Goal: Task Accomplishment & Management: Manage account settings

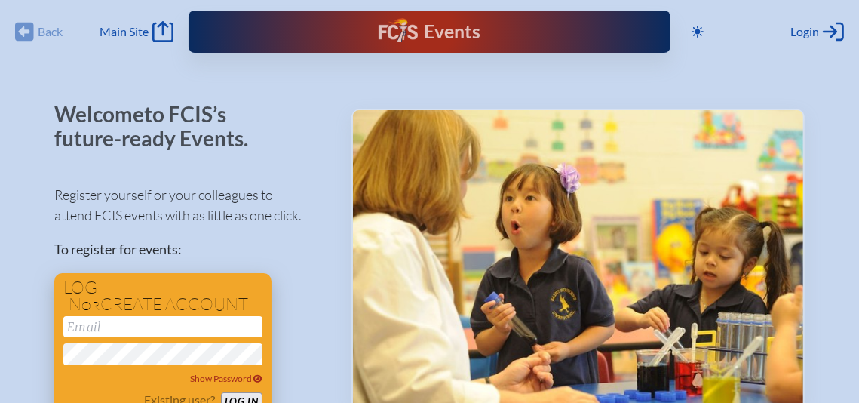
click at [167, 325] on input "email" at bounding box center [162, 326] width 199 height 21
click at [230, 380] on span "Show Password" at bounding box center [227, 378] width 72 height 11
click at [230, 380] on span "Hide Password" at bounding box center [227, 378] width 70 height 11
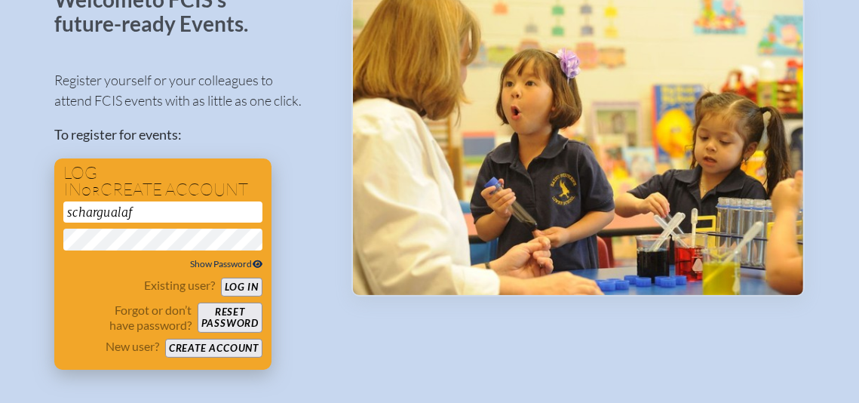
scroll to position [117, 0]
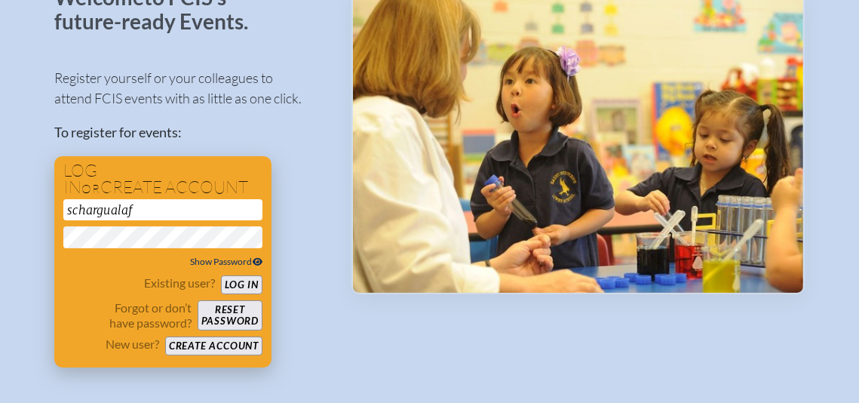
click at [242, 284] on button "Log in" at bounding box center [242, 284] width 42 height 19
click at [221, 275] on button "Log in" at bounding box center [242, 284] width 42 height 19
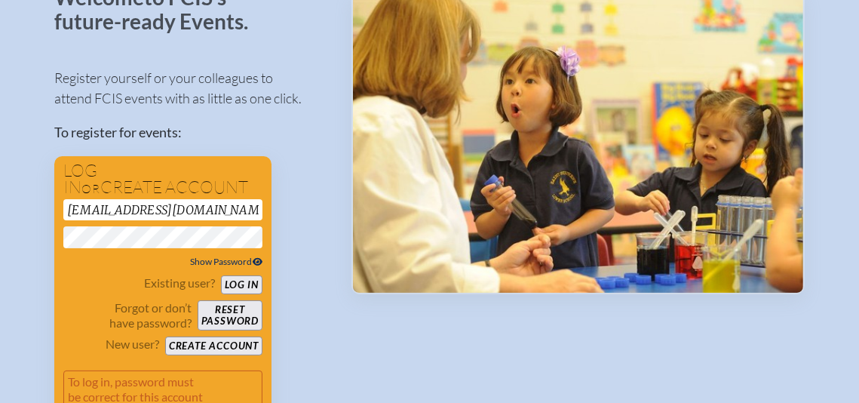
click at [301, 235] on div "Register yourself or your colleagues to attend FCIS events with as little as on…" at bounding box center [190, 244] width 273 height 381
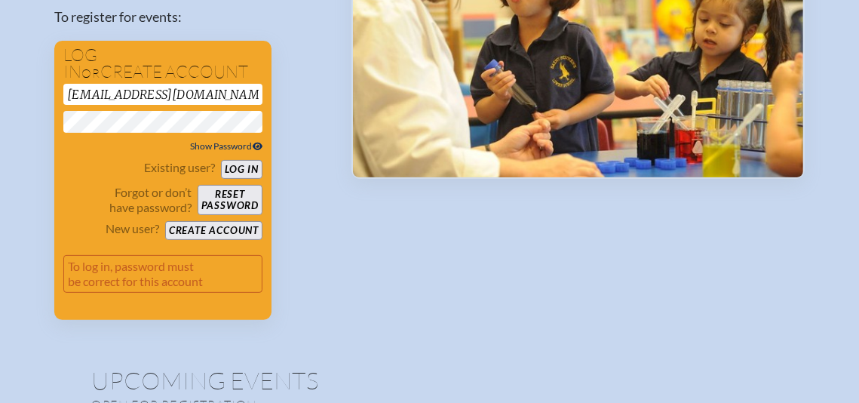
scroll to position [233, 0]
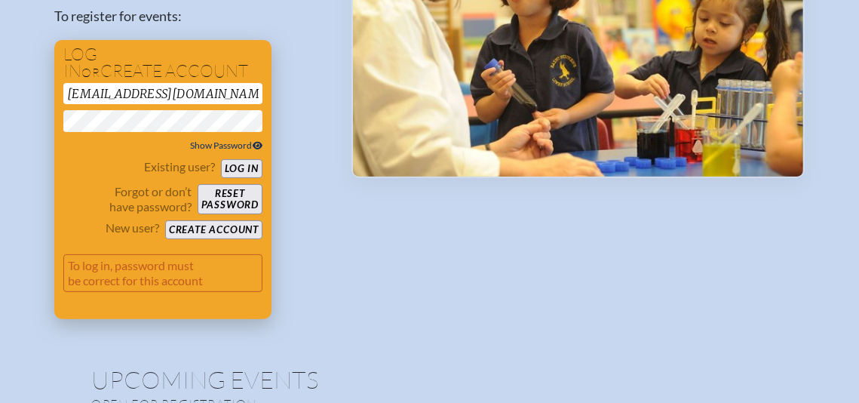
click at [244, 171] on button "Log in" at bounding box center [242, 168] width 42 height 19
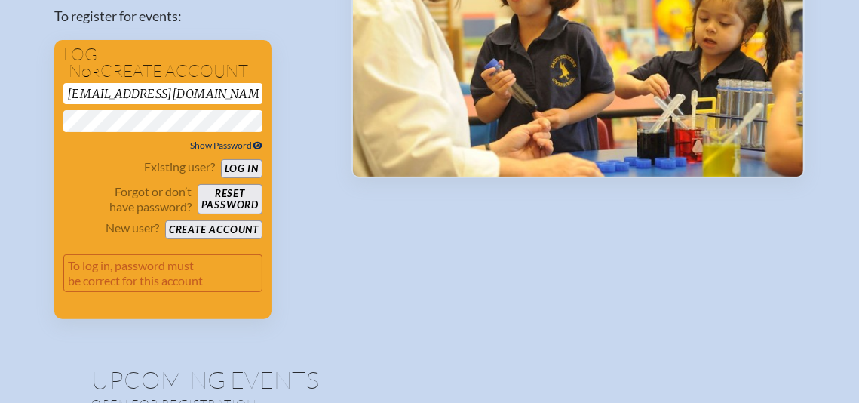
click at [217, 94] on input "[EMAIL_ADDRESS][DOMAIN_NAME]" at bounding box center [162, 93] width 199 height 21
click at [309, 111] on div "Register yourself or your colleagues to attend FCIS events with as little as on…" at bounding box center [190, 128] width 273 height 381
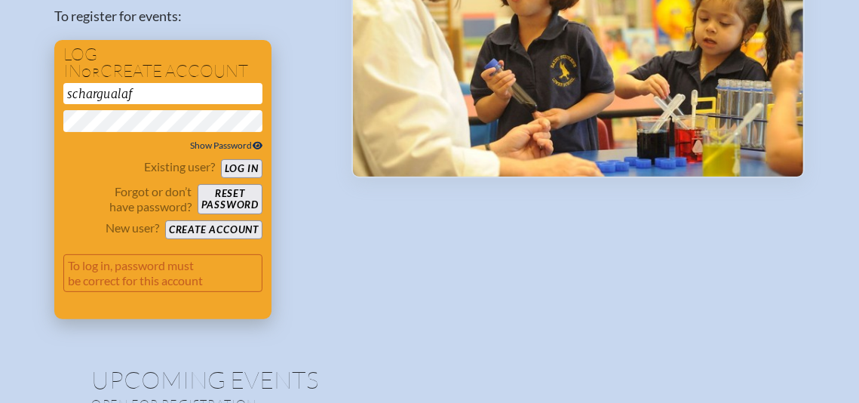
click at [240, 165] on button "Log in" at bounding box center [242, 168] width 42 height 19
type input "[EMAIL_ADDRESS][DOMAIN_NAME]"
click at [221, 159] on button "Log in" at bounding box center [242, 168] width 42 height 19
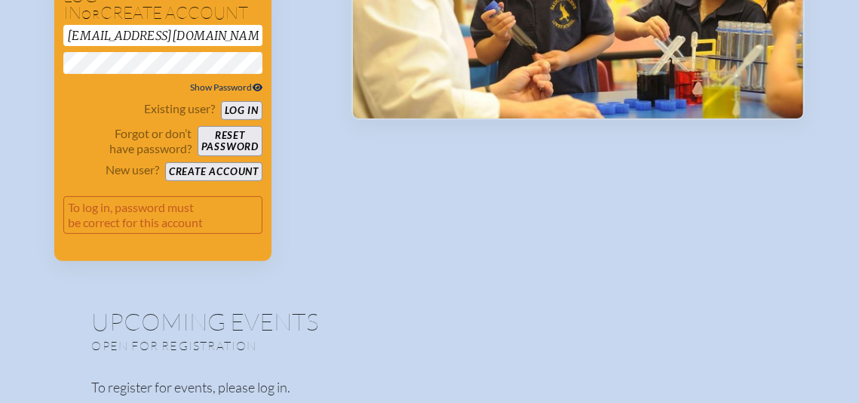
scroll to position [294, 0]
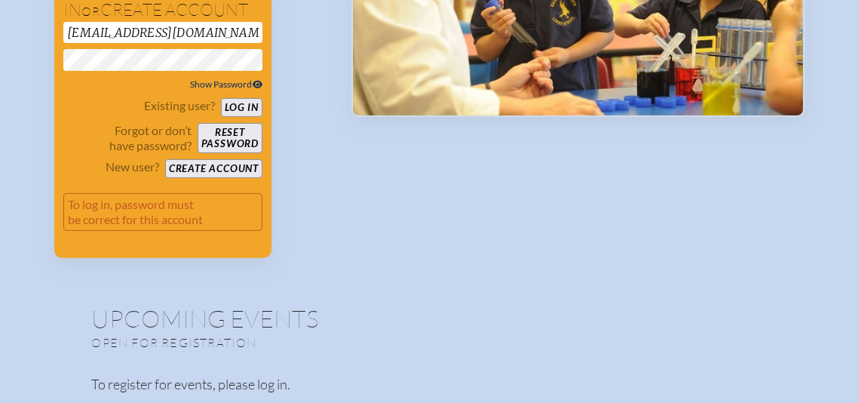
click at [229, 85] on span "Show Password" at bounding box center [227, 83] width 72 height 11
click at [230, 85] on span "Hide Password" at bounding box center [227, 83] width 70 height 11
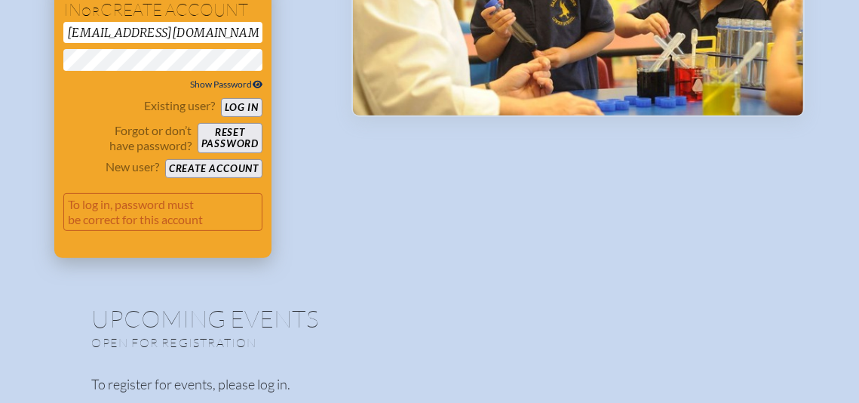
click at [242, 108] on button "Log in" at bounding box center [242, 107] width 42 height 19
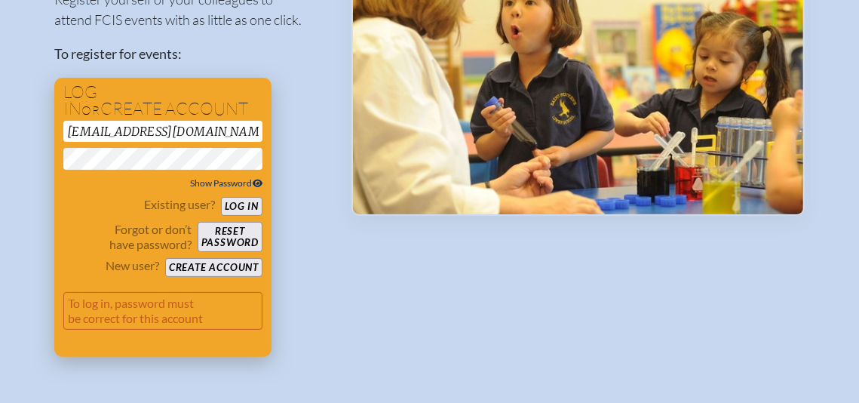
scroll to position [195, 0]
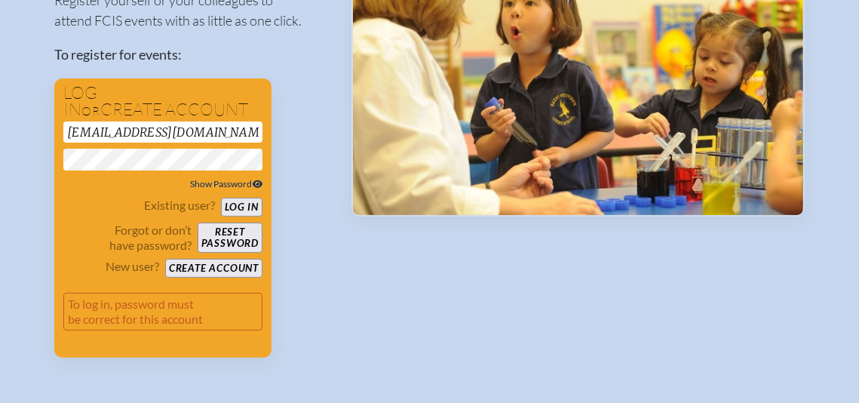
click at [221, 182] on span "Show Password" at bounding box center [227, 183] width 72 height 11
click at [310, 152] on div "Register yourself or your colleagues to attend FCIS events with as little as on…" at bounding box center [190, 167] width 273 height 381
click at [256, 183] on icon at bounding box center [256, 184] width 11 height 9
click at [256, 185] on icon at bounding box center [258, 184] width 11 height 8
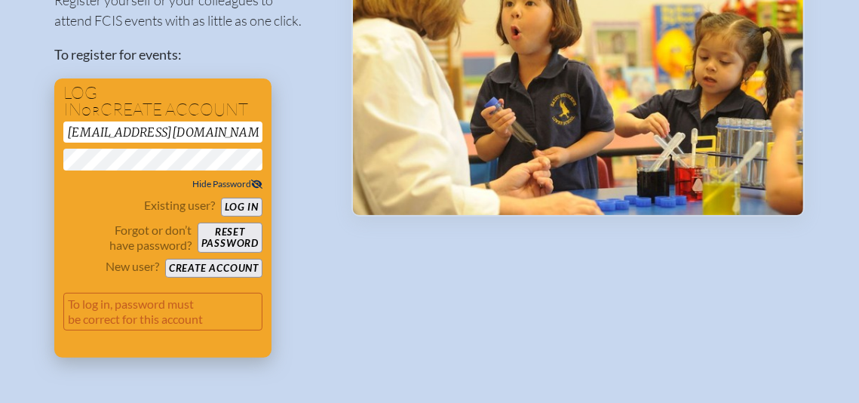
click at [229, 236] on button "Reset password" at bounding box center [230, 238] width 65 height 30
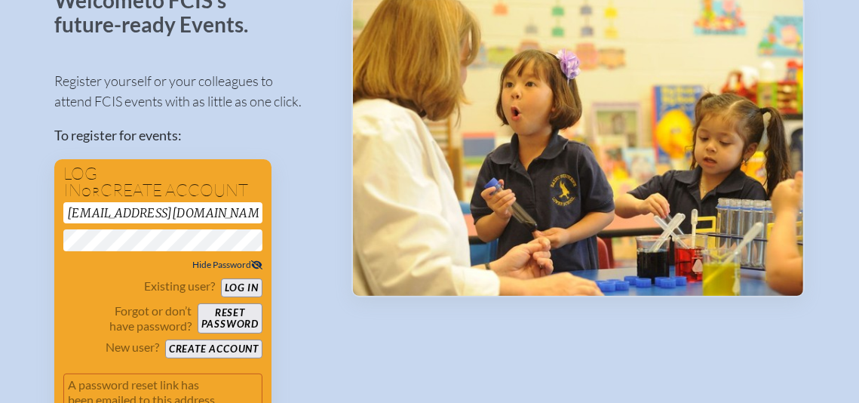
scroll to position [0, 0]
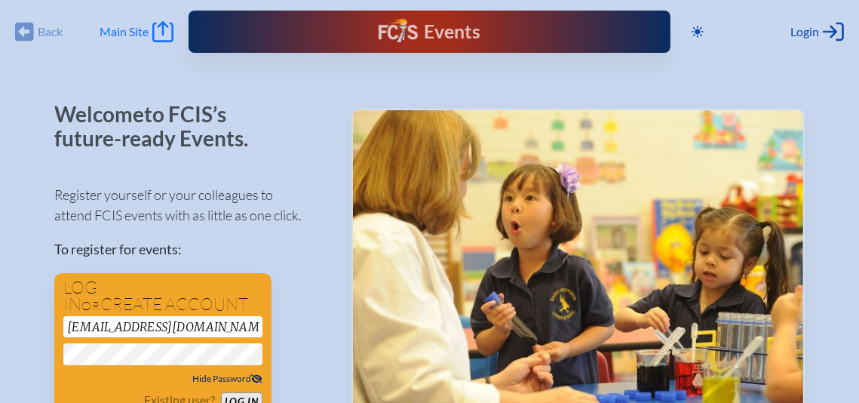
click at [129, 29] on span "Main Site" at bounding box center [124, 31] width 49 height 15
